Goal: Use online tool/utility: Utilize a website feature to perform a specific function

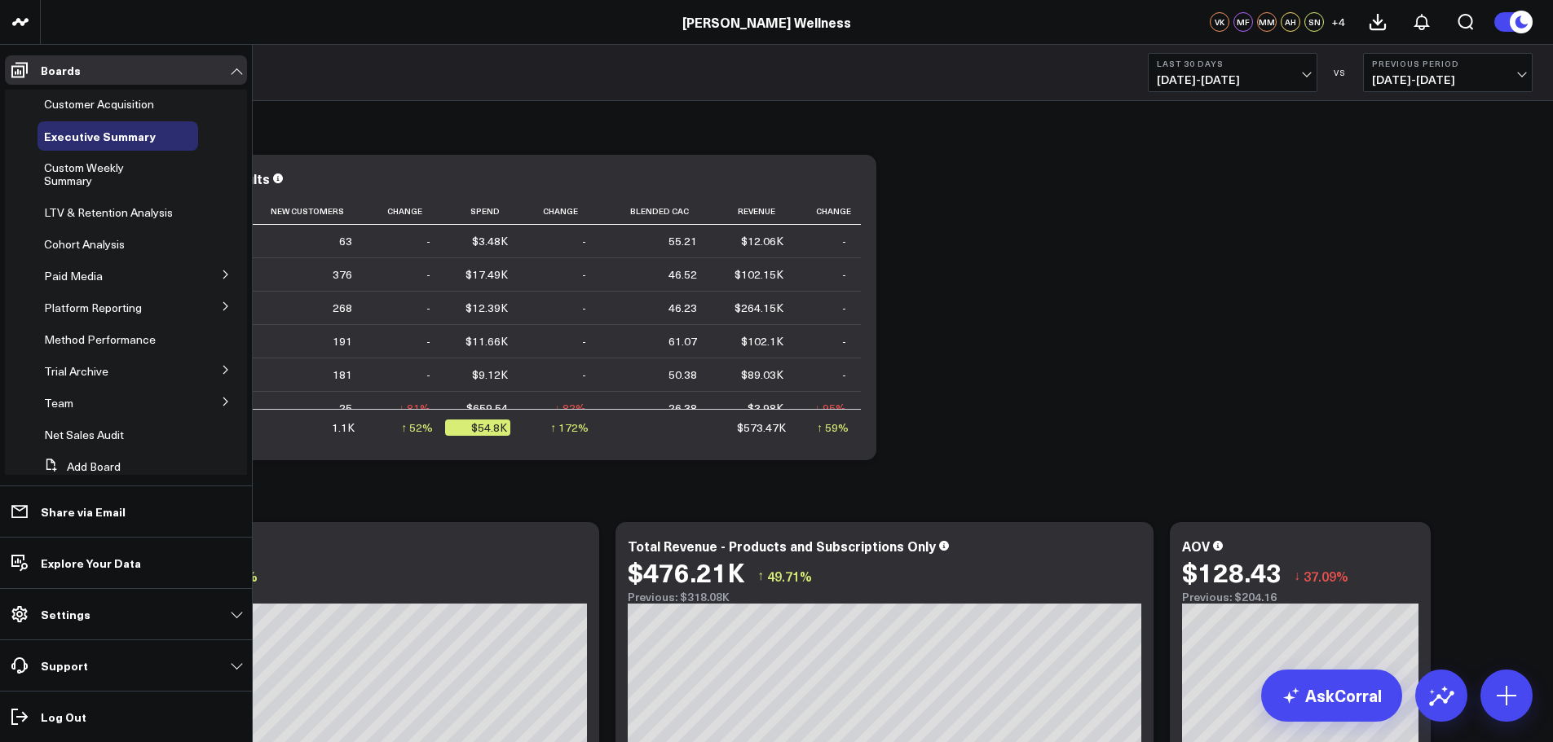
click at [95, 102] on span "Customer Acquisition" at bounding box center [99, 103] width 110 height 15
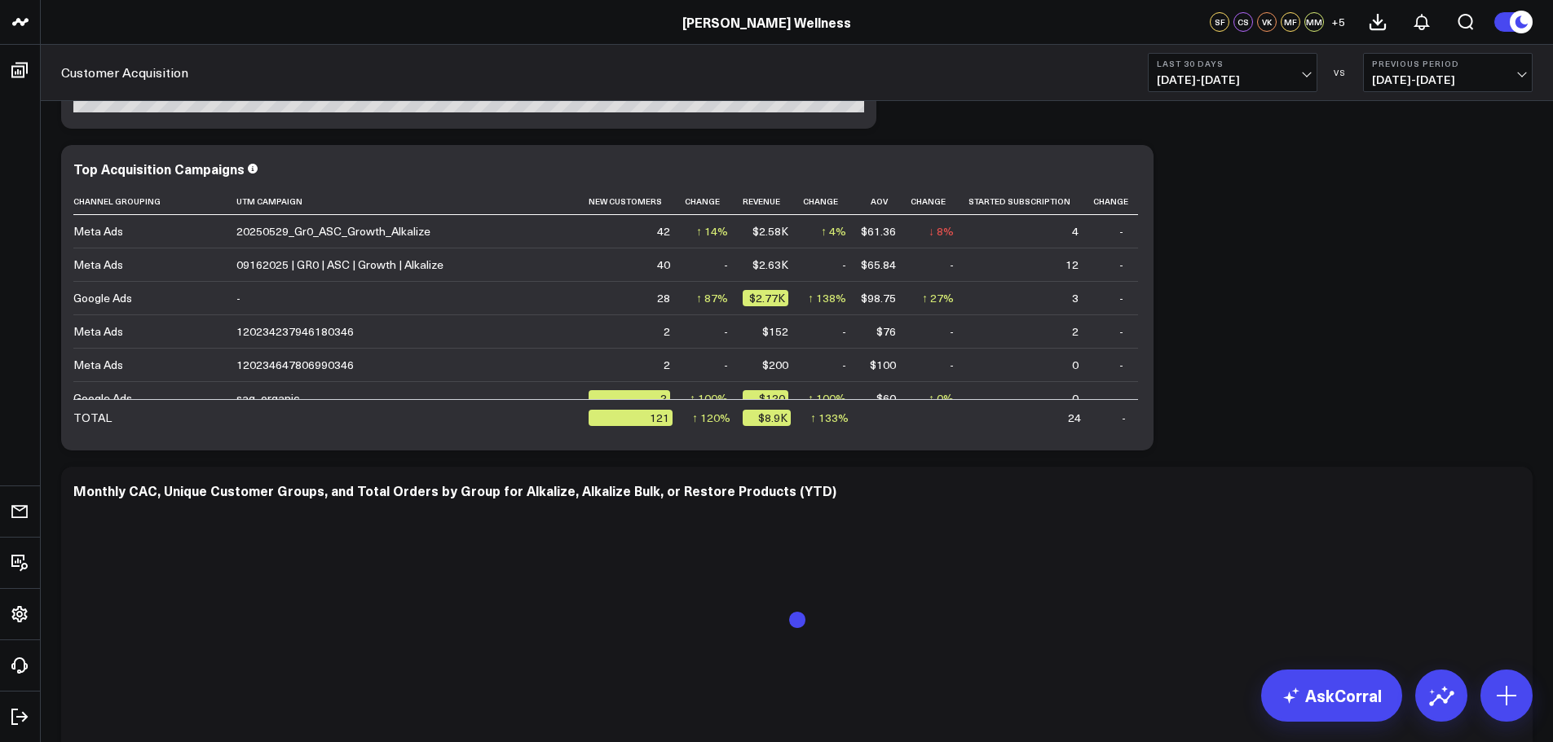
scroll to position [3089, 0]
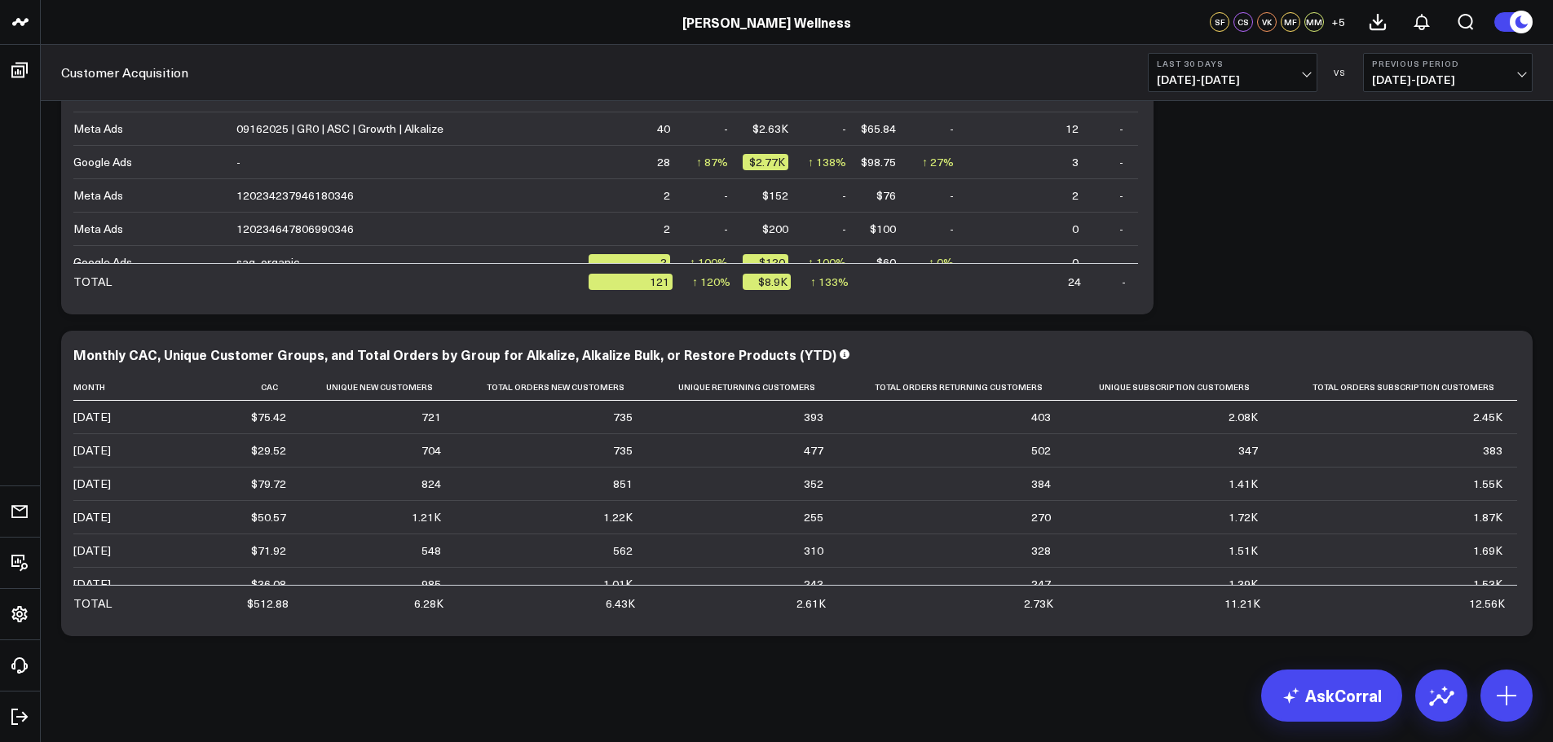
click at [1242, 78] on span "[DATE] - [DATE]" at bounding box center [1233, 79] width 152 height 13
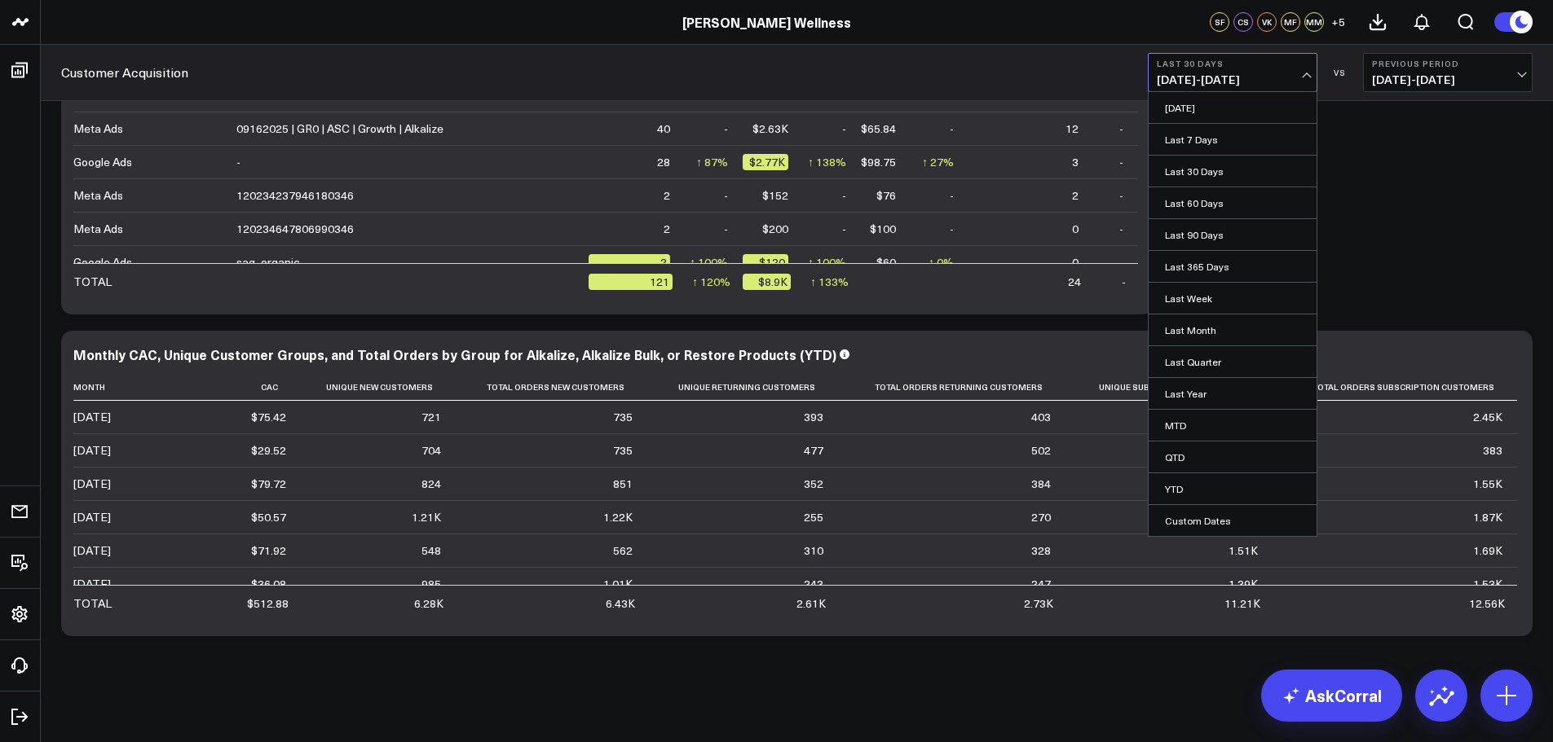
click at [1185, 433] on link "MTD" at bounding box center [1232, 425] width 168 height 31
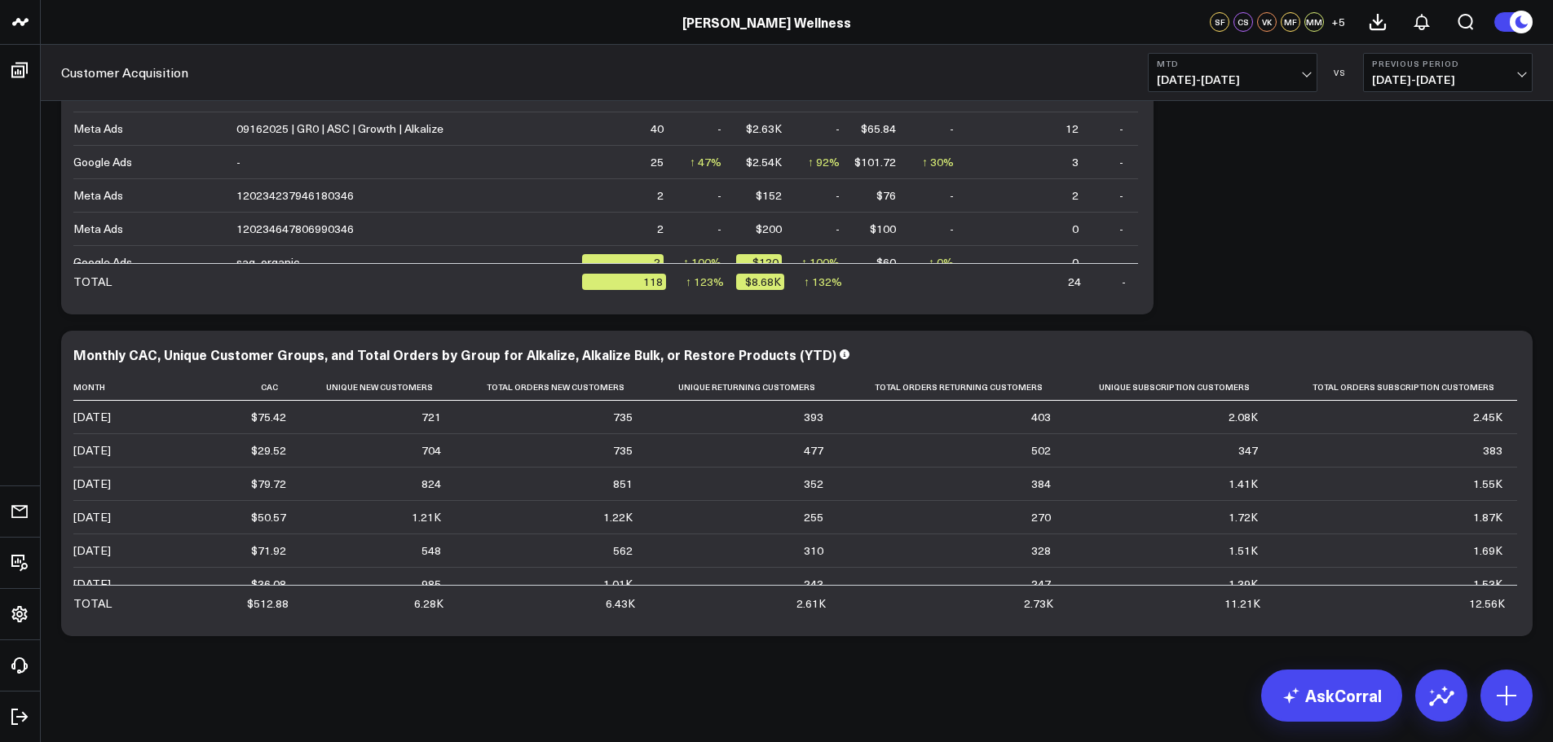
click at [0, 0] on icon at bounding box center [0, 0] width 0 height 0
click at [0, 0] on button "Modify via AI" at bounding box center [0, 0] width 0 height 0
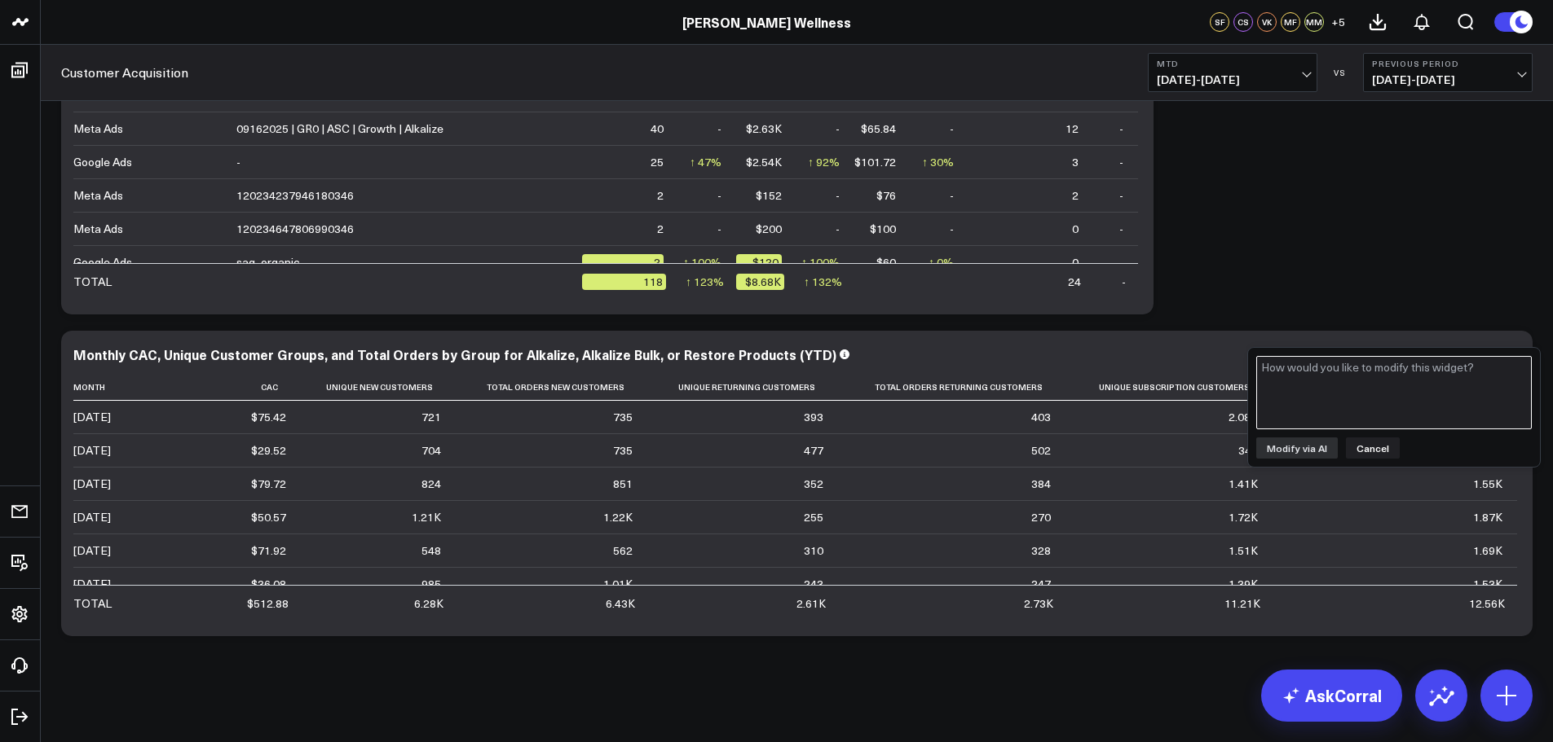
click at [1429, 378] on textarea at bounding box center [1393, 392] width 275 height 73
type textarea "what product skus are included in this table?"
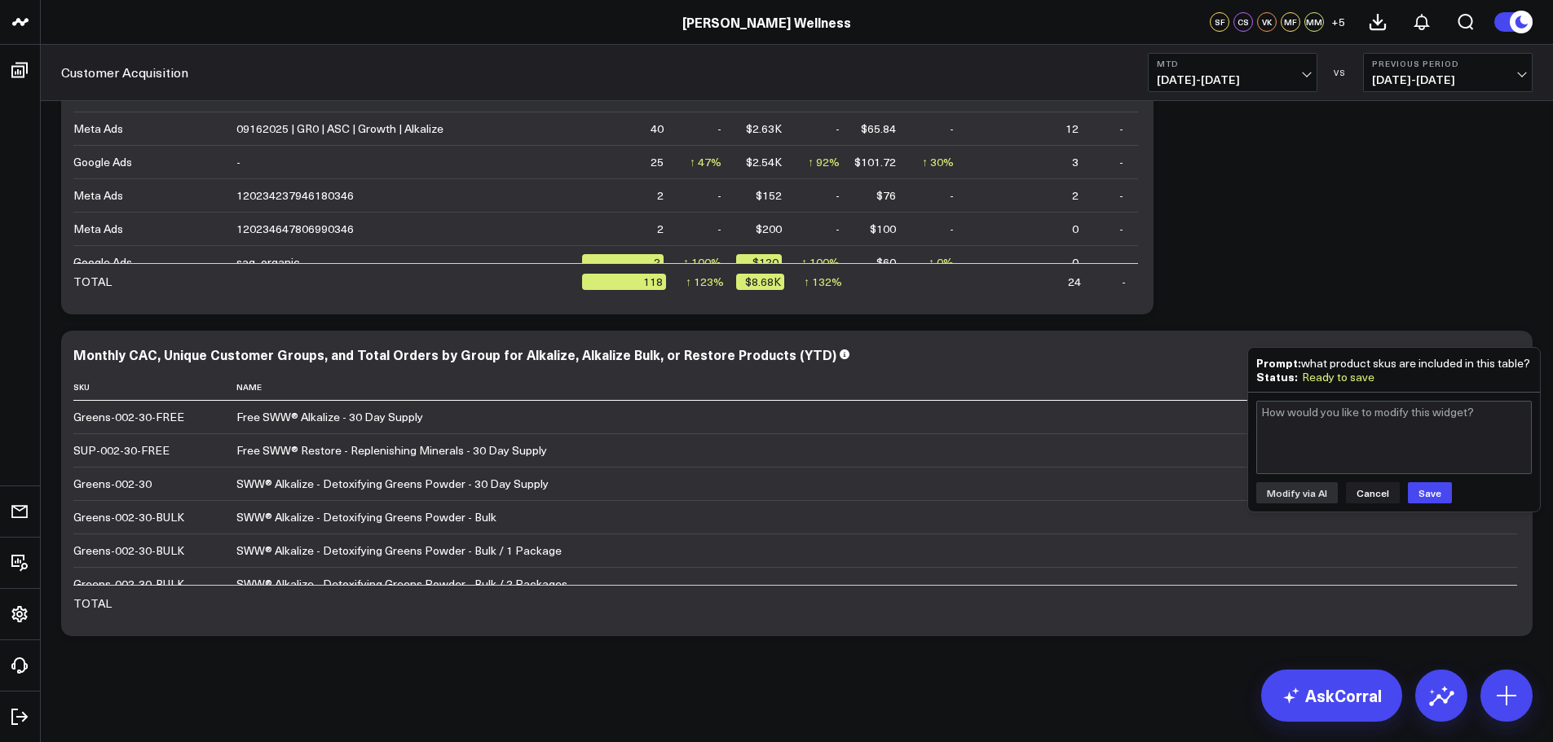
click at [1378, 496] on button "Cancel" at bounding box center [1373, 493] width 54 height 21
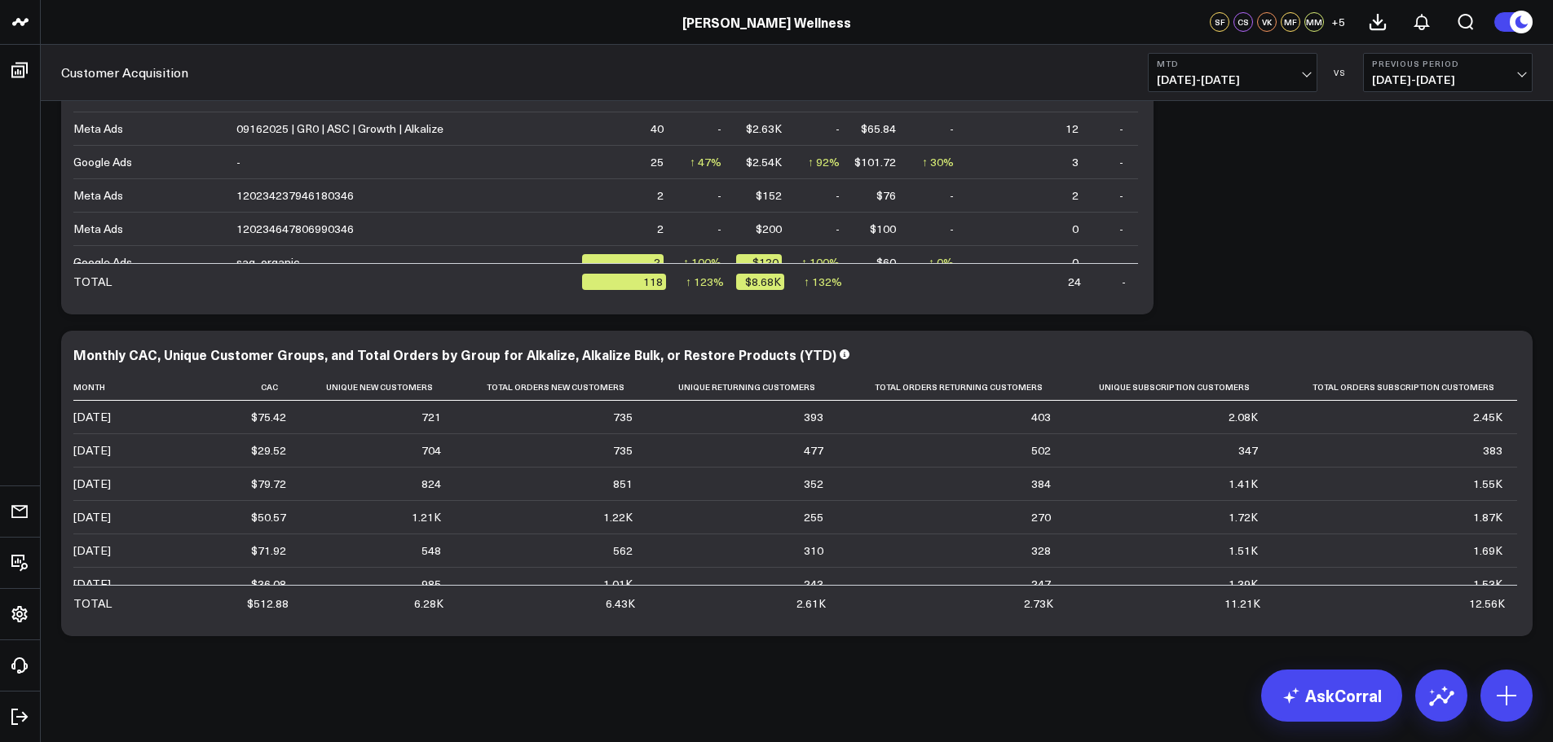
click at [0, 0] on icon at bounding box center [0, 0] width 0 height 0
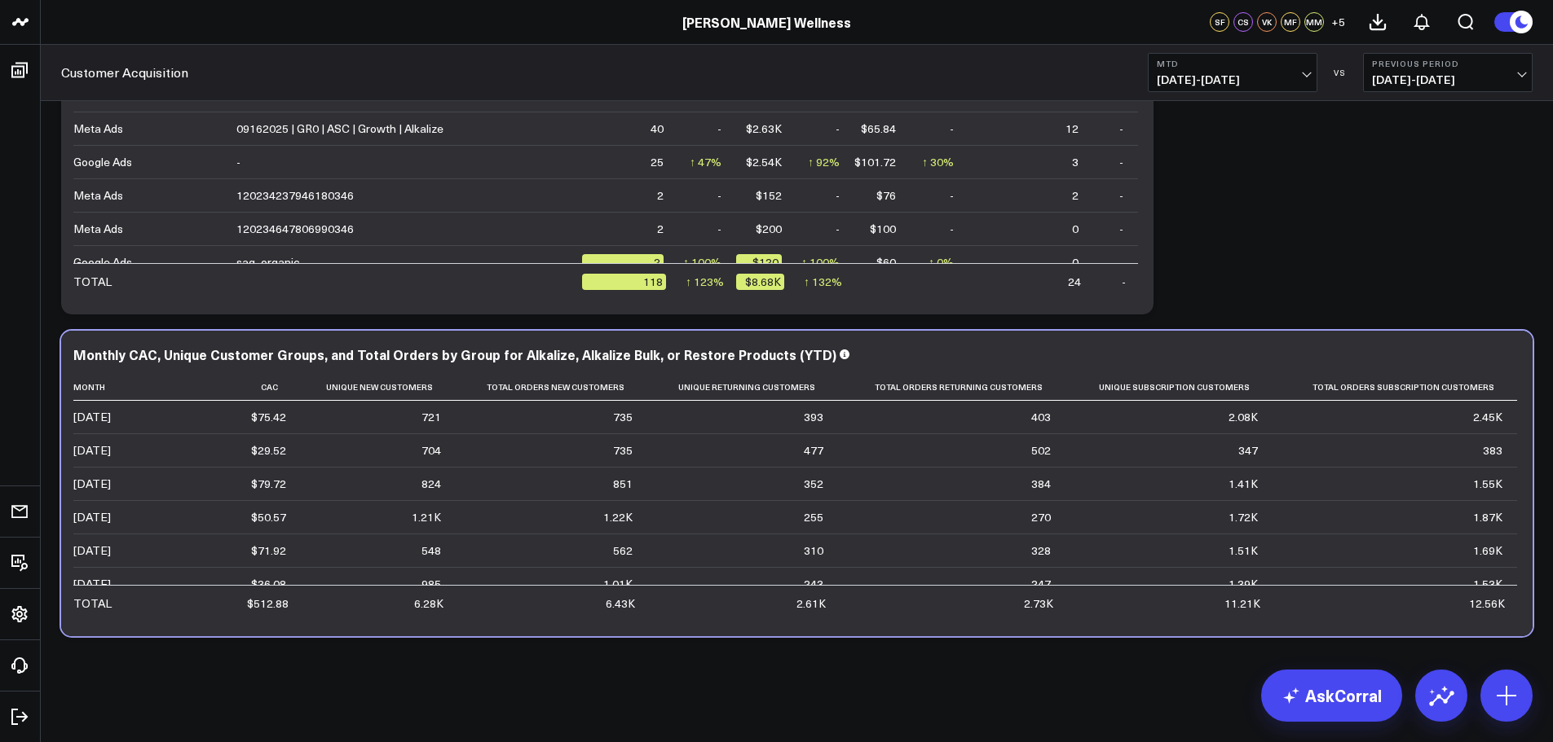
click at [1248, 469] on td "1.41K" at bounding box center [1168, 483] width 207 height 33
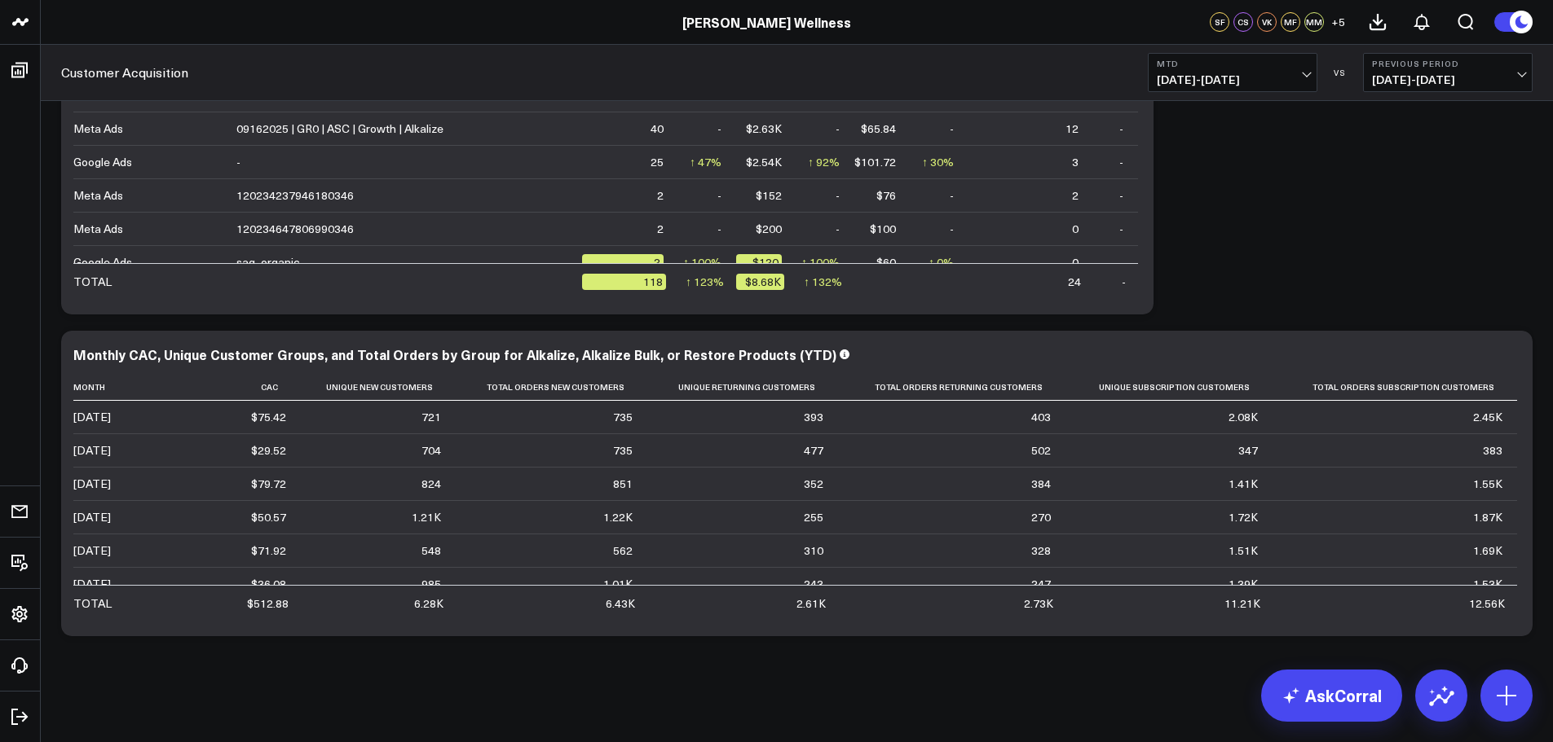
click at [1248, 469] on td "1.41K" at bounding box center [1168, 483] width 207 height 33
click at [0, 0] on icon at bounding box center [0, 0] width 0 height 0
click at [0, 0] on button "Modify via AI" at bounding box center [0, 0] width 0 height 0
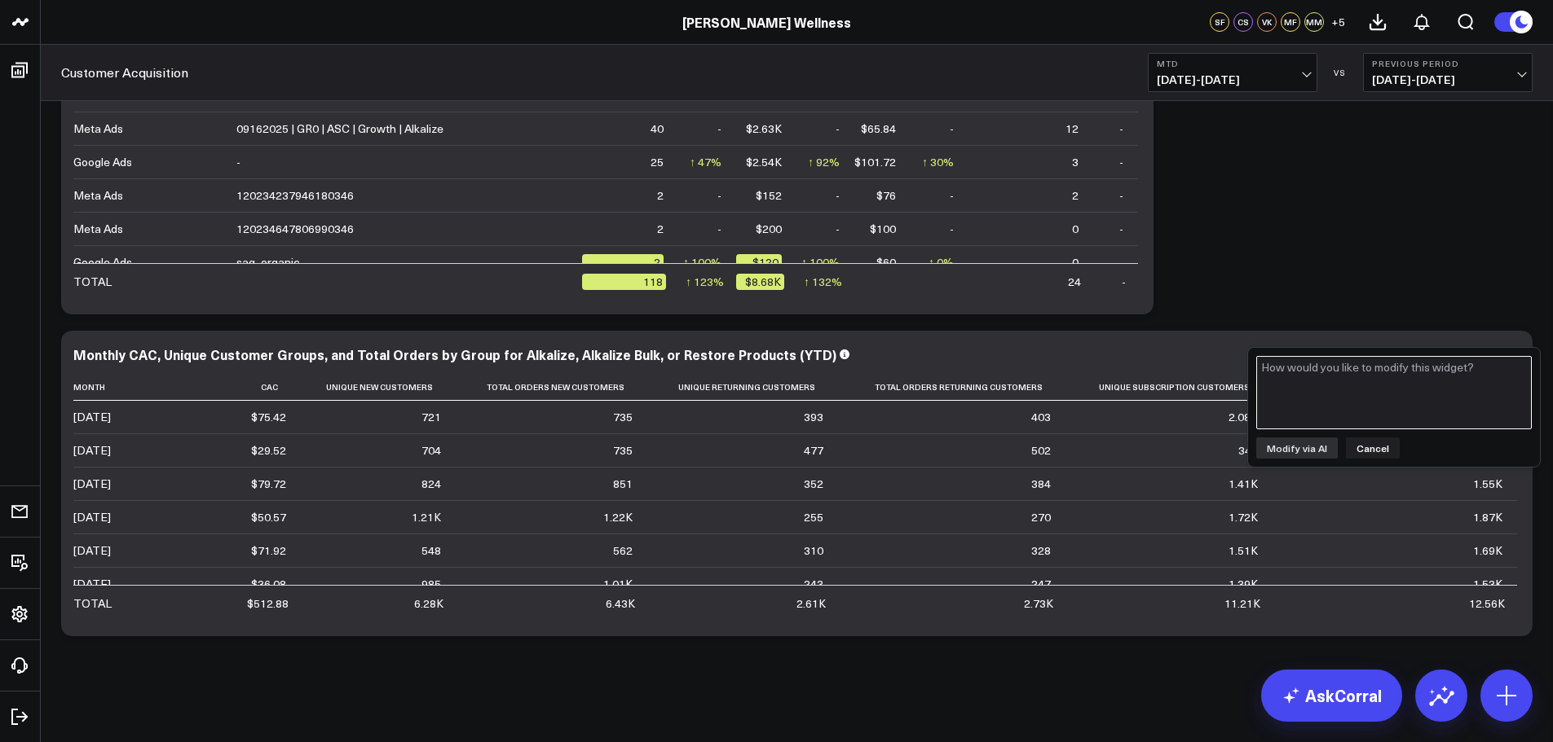
click at [1395, 385] on textarea at bounding box center [1393, 392] width 275 height 73
type textarea "Can you add Optimize to the underlying product skus this table evaluates to giv…"
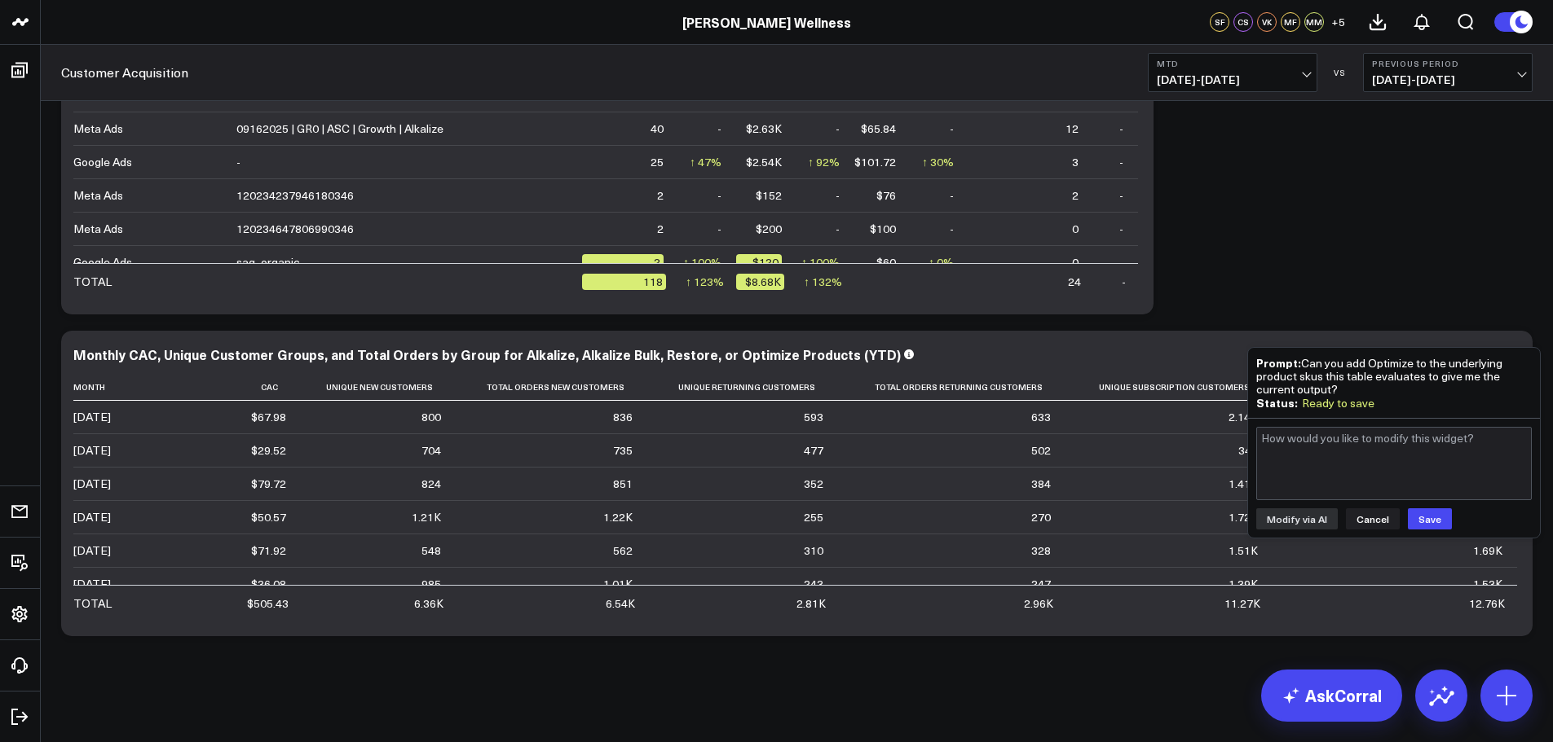
click at [1422, 529] on button "Save" at bounding box center [1430, 519] width 44 height 21
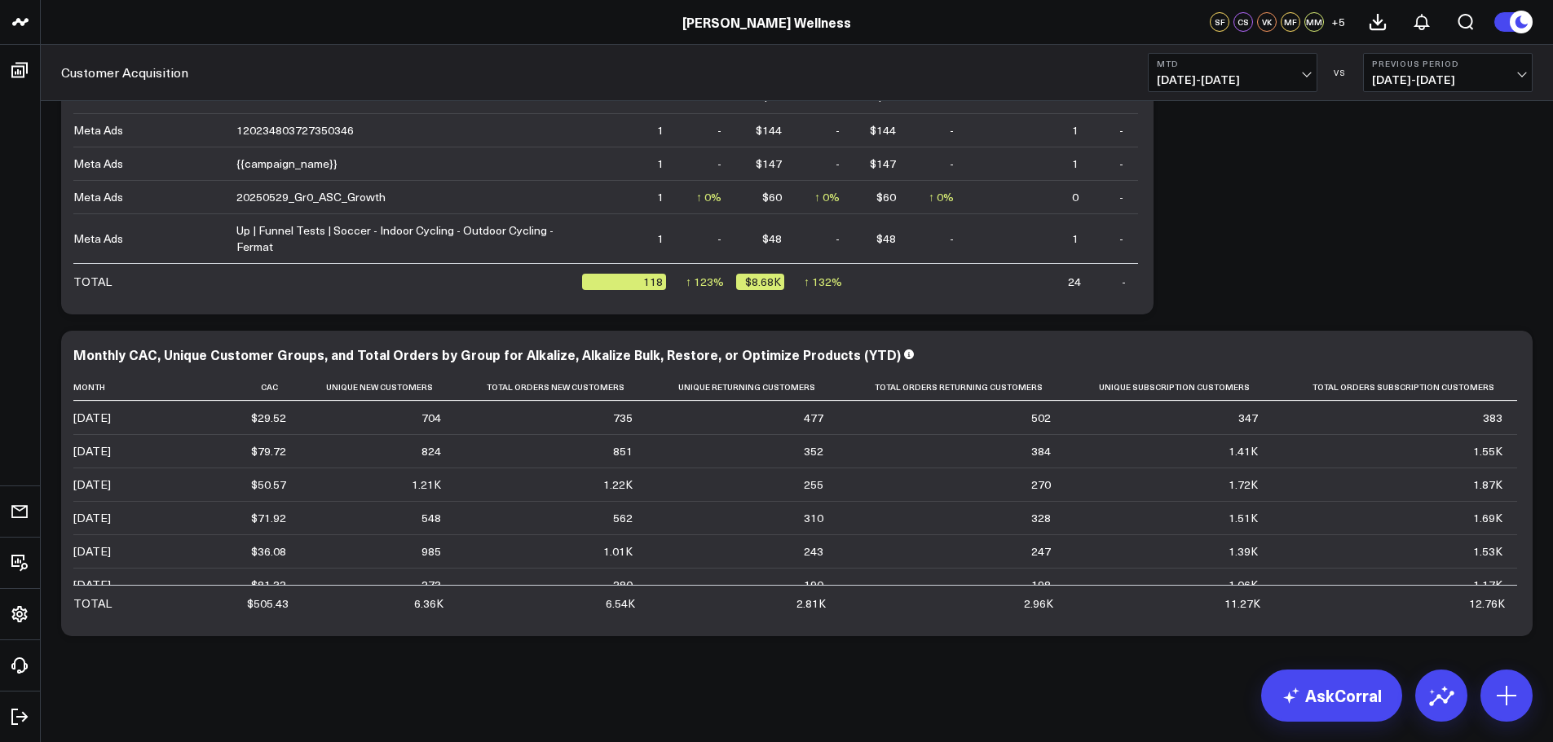
scroll to position [0, 0]
